Goal: Find contact information: Find contact information

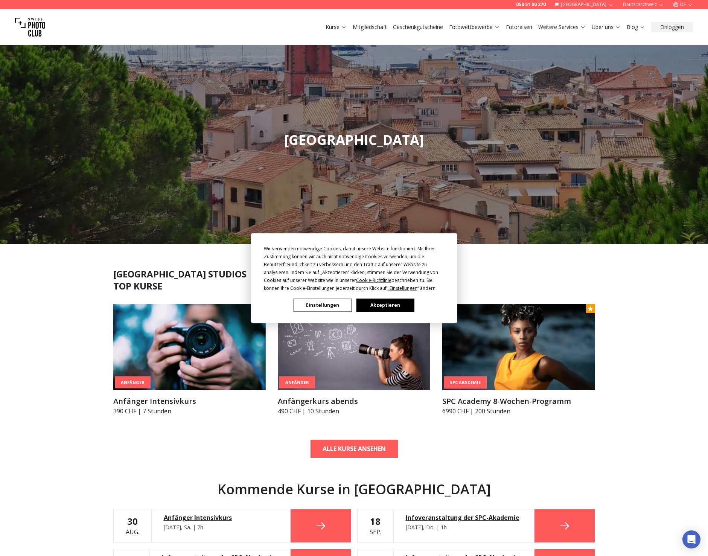
click at [336, 306] on button "Einstellungen" at bounding box center [323, 305] width 58 height 13
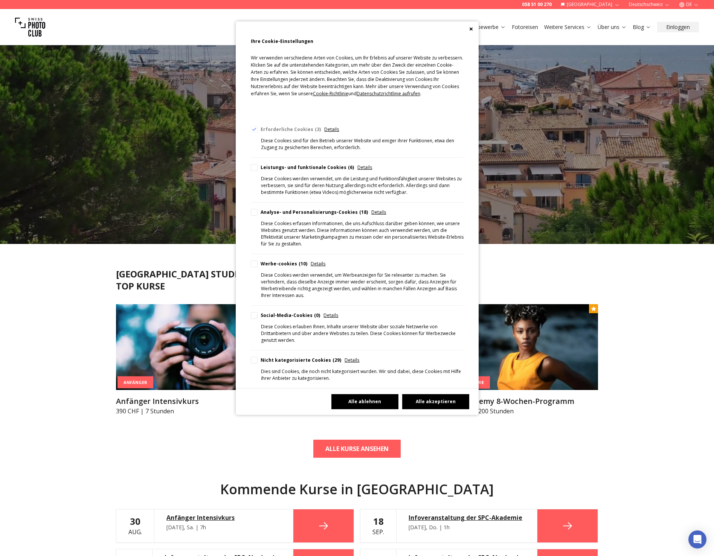
click at [373, 394] on button "Alle ablehnen" at bounding box center [364, 401] width 67 height 15
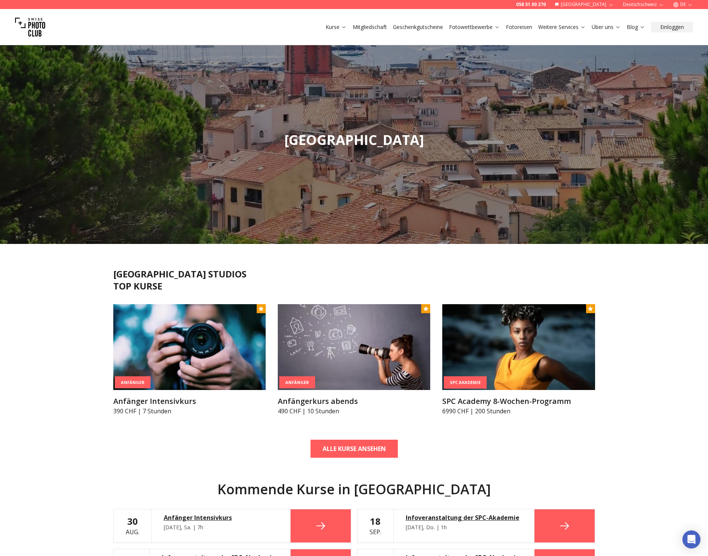
click at [613, 27] on link "Über uns" at bounding box center [606, 27] width 29 height 8
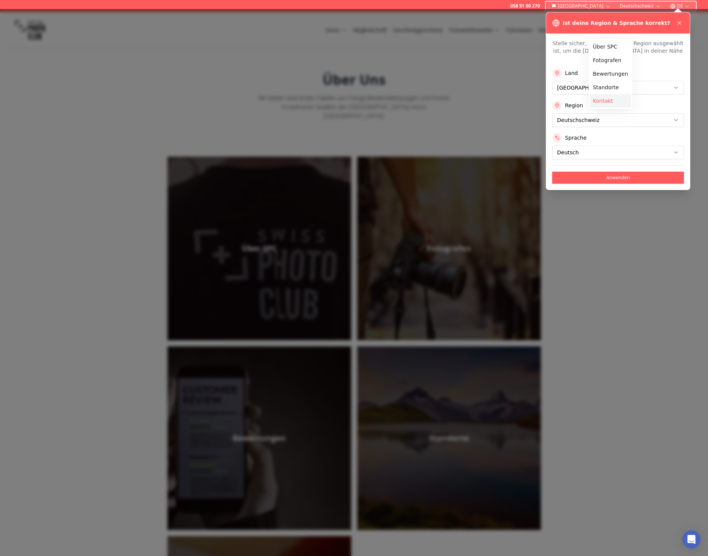
click at [610, 101] on link "Kontakt" at bounding box center [610, 101] width 41 height 14
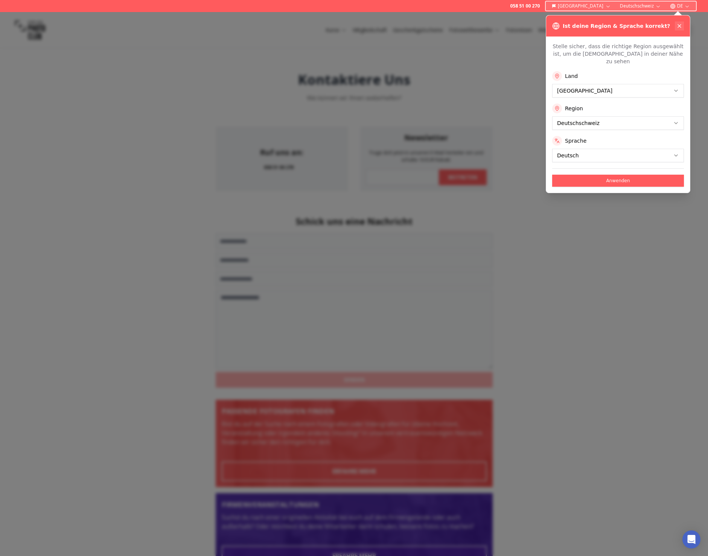
click at [676, 27] on button at bounding box center [679, 25] width 9 height 9
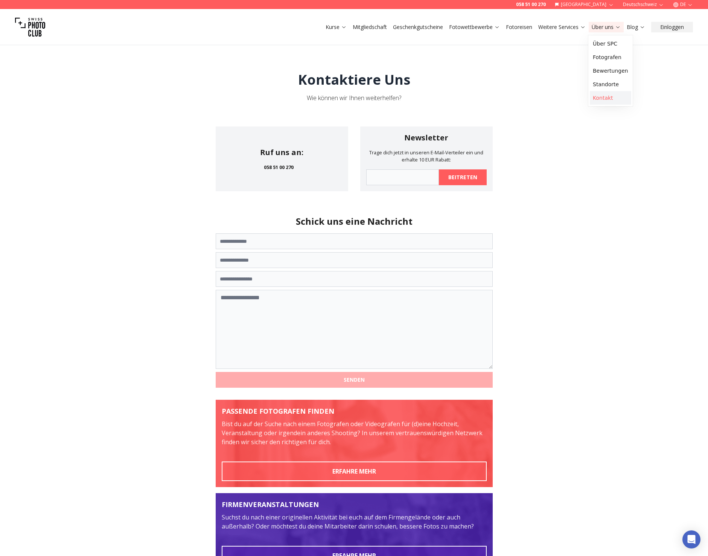
click at [603, 98] on link "Kontakt" at bounding box center [610, 98] width 41 height 14
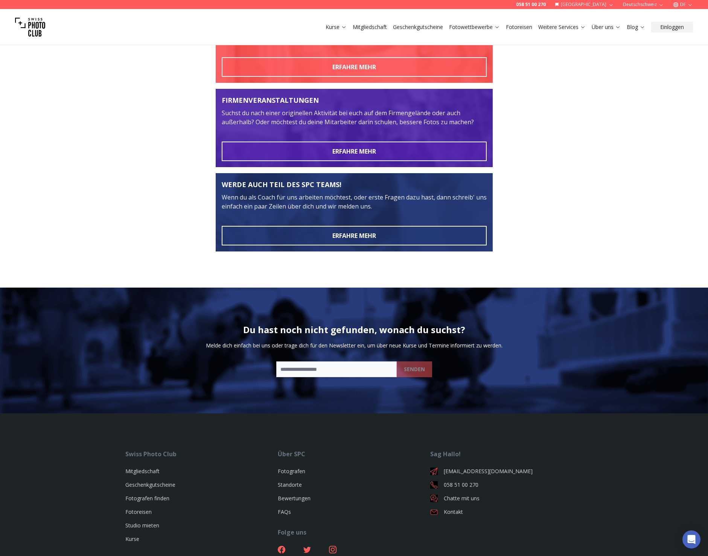
scroll to position [463, 0]
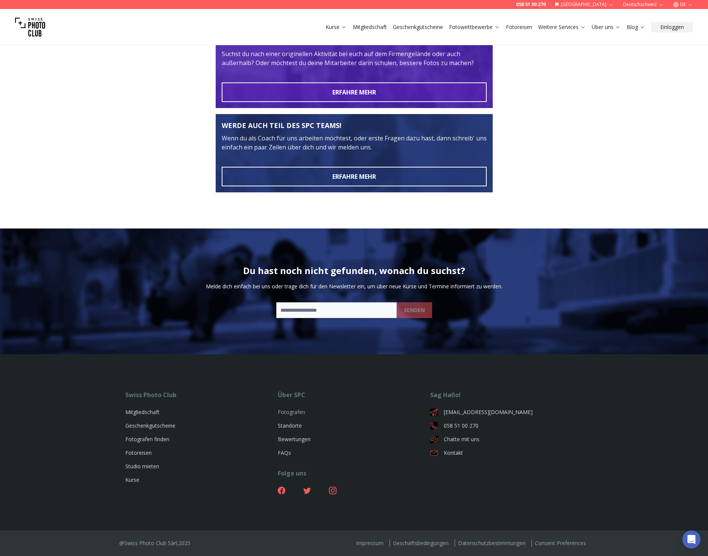
click at [295, 413] on link "Fotografen" at bounding box center [291, 411] width 27 height 7
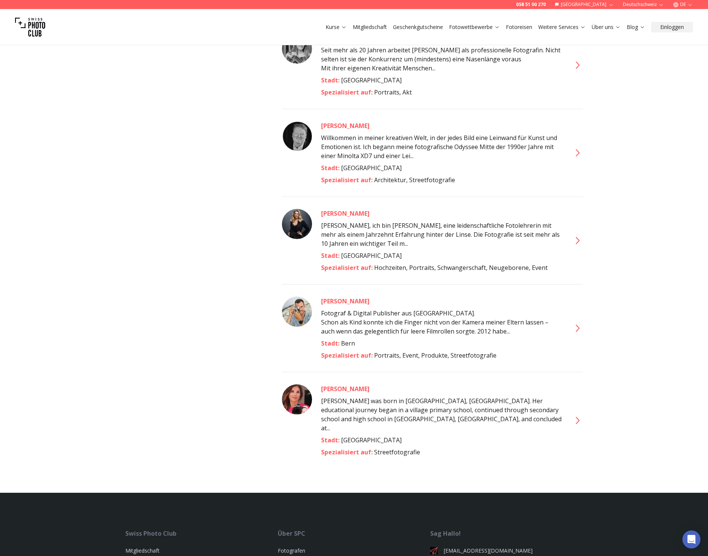
scroll to position [3979, 0]
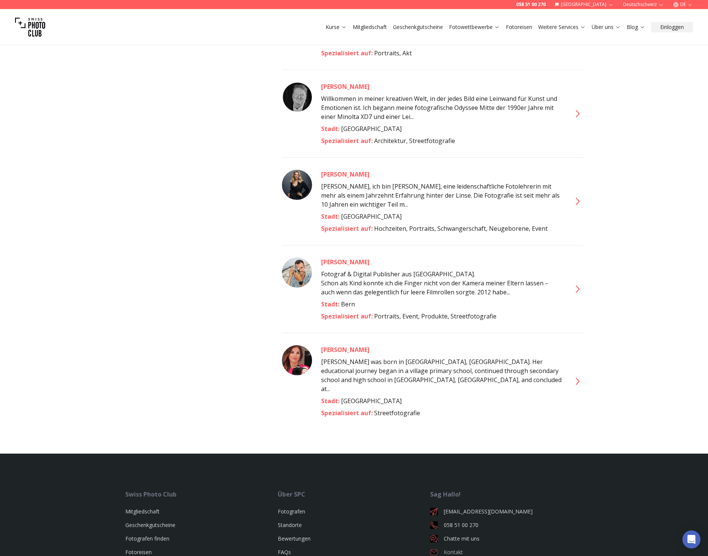
click at [454, 549] on link "Kontakt" at bounding box center [506, 553] width 152 height 8
